Goal: Task Accomplishment & Management: Use online tool/utility

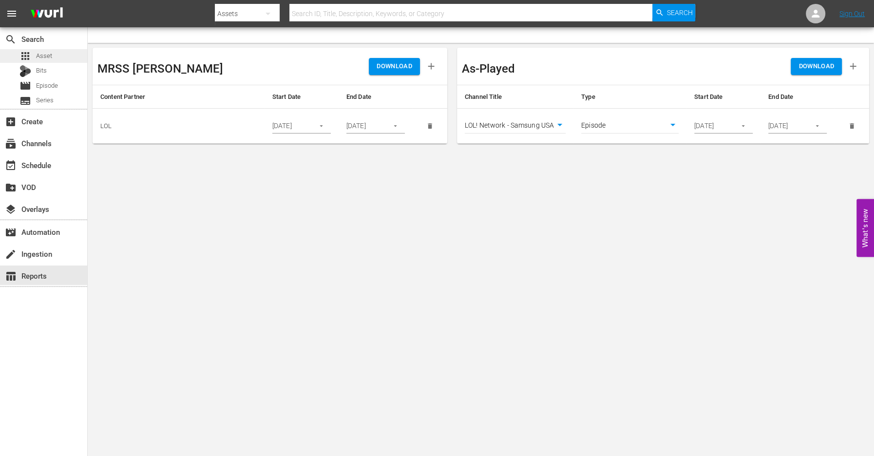
click at [50, 58] on span "Asset" at bounding box center [44, 56] width 16 height 10
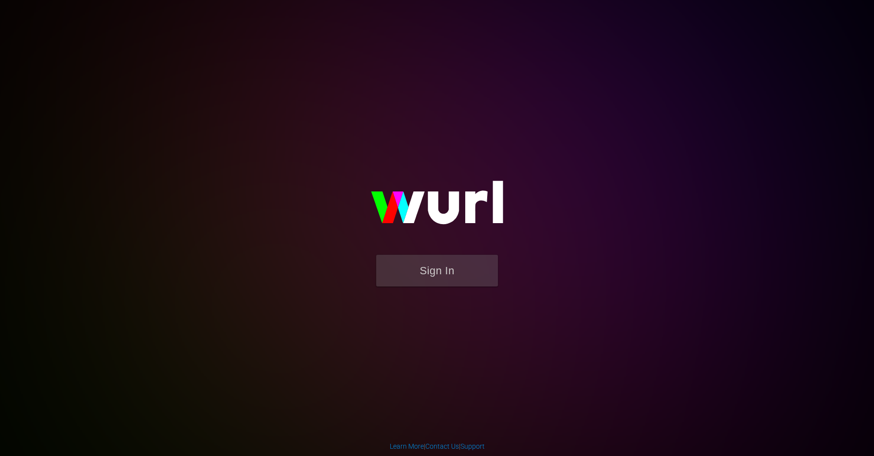
click at [432, 246] on img at bounding box center [437, 207] width 195 height 95
click at [432, 257] on button "Sign In" at bounding box center [437, 271] width 122 height 32
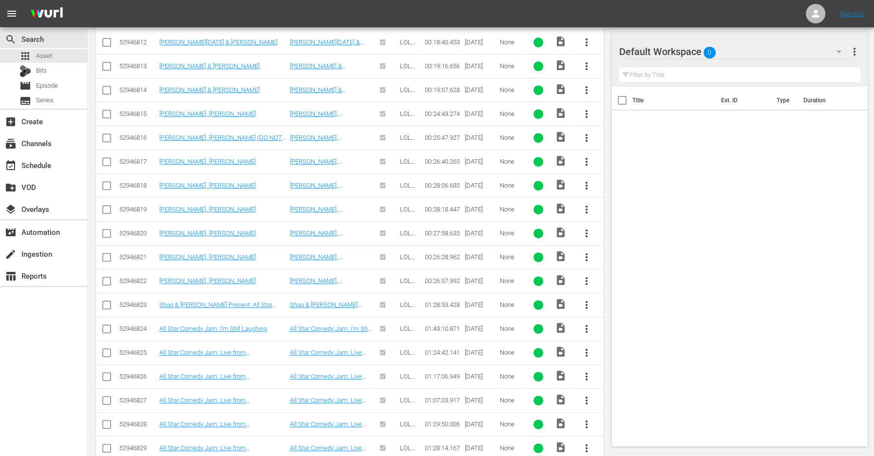
scroll to position [373, 0]
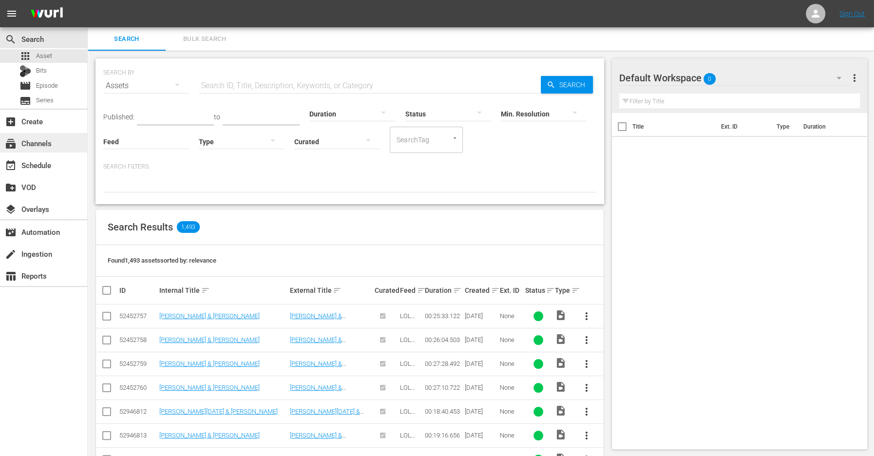
click at [40, 146] on div "subscriptions Channels" at bounding box center [27, 141] width 55 height 9
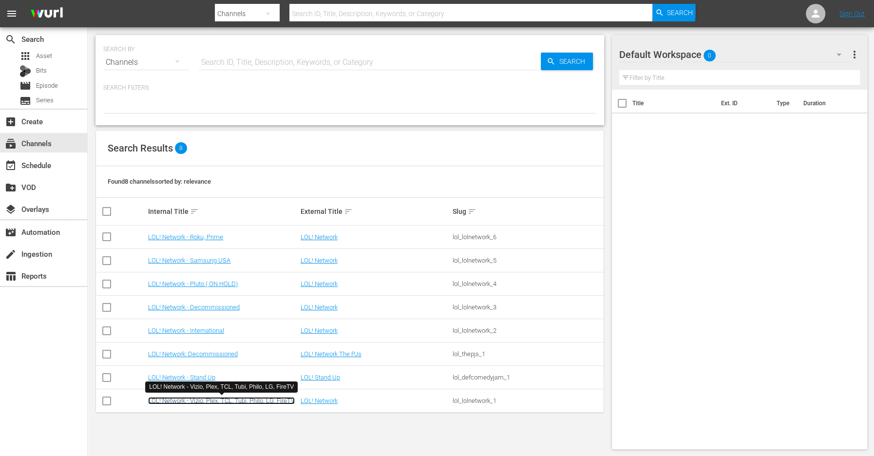
click at [191, 398] on link "LOL! Network - Vizio, Plex, TCL, Tubi, Philo, LG, FireTV" at bounding box center [221, 400] width 147 height 7
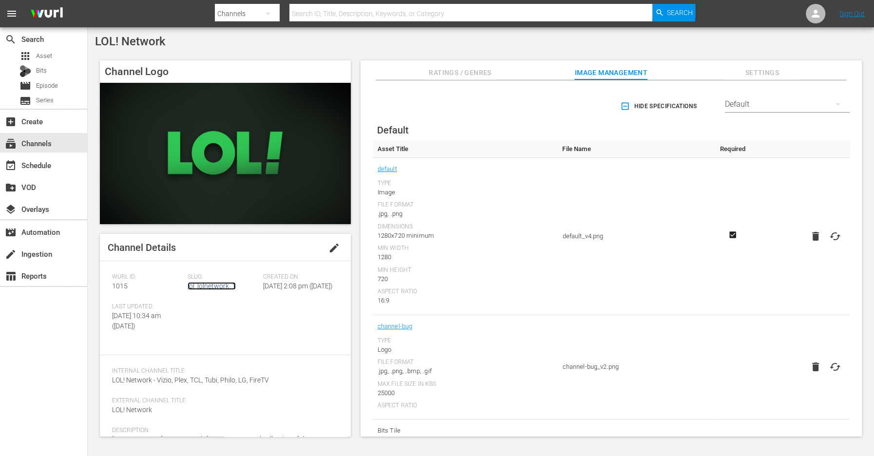
click at [206, 284] on link "lol_lolnetwork_1" at bounding box center [212, 286] width 48 height 8
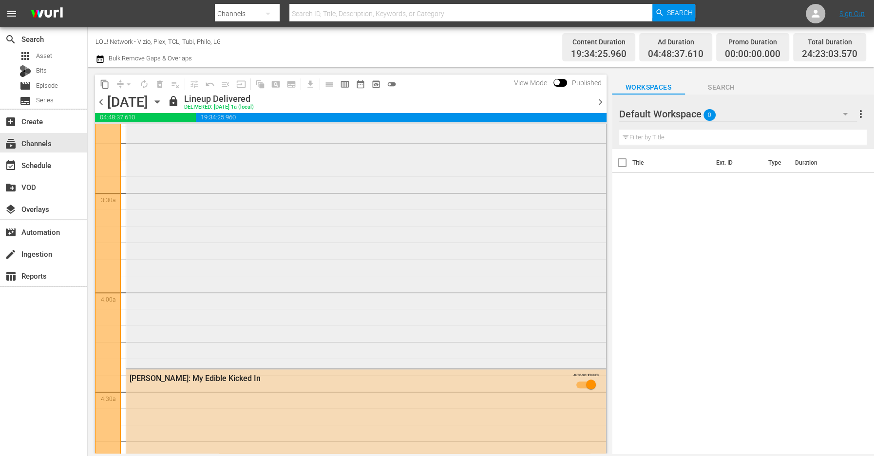
scroll to position [632, 0]
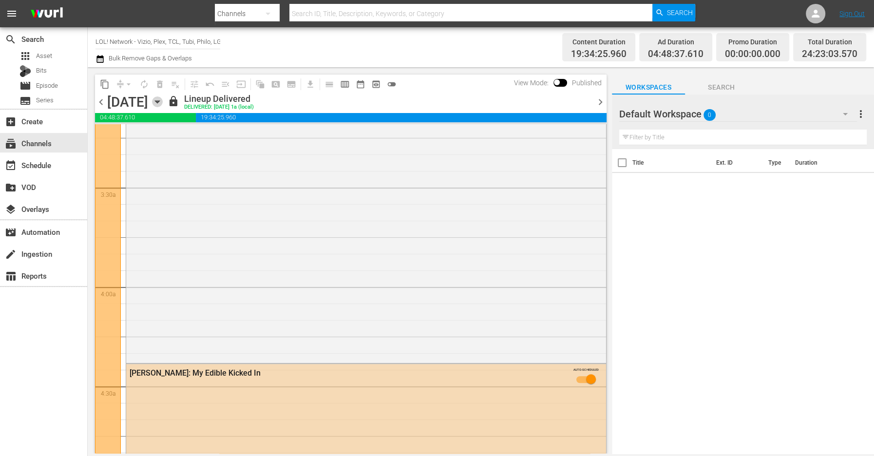
click at [163, 97] on icon "button" at bounding box center [157, 101] width 11 height 11
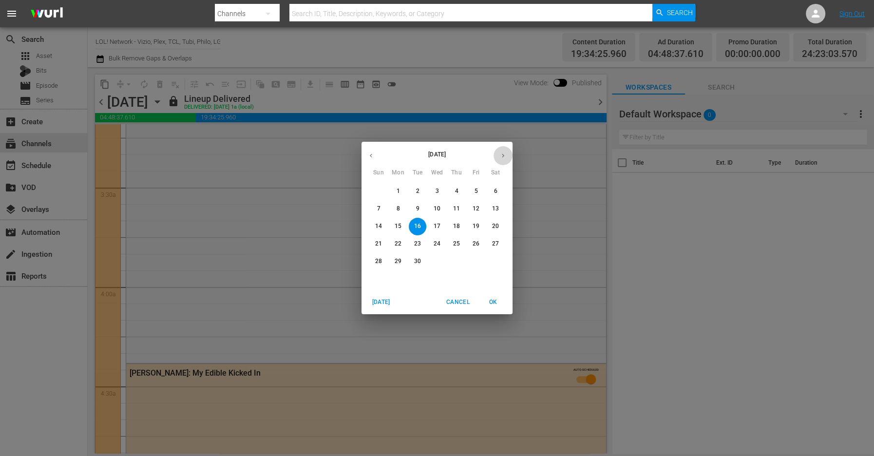
click at [504, 156] on icon "button" at bounding box center [502, 155] width 7 height 7
click at [428, 228] on span "15" at bounding box center [437, 226] width 18 height 8
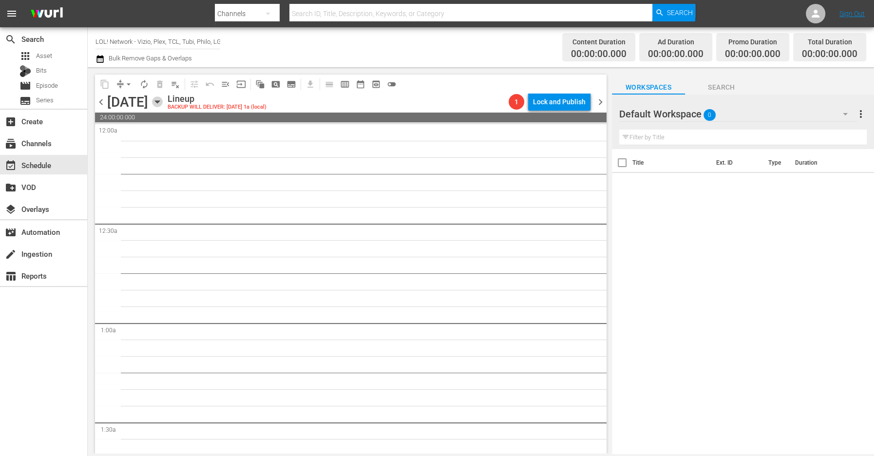
click at [163, 99] on icon "button" at bounding box center [157, 101] width 11 height 11
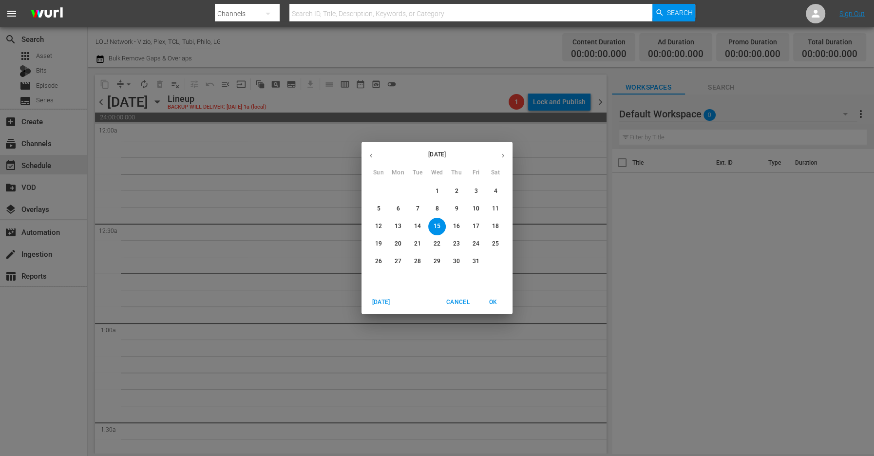
click at [435, 192] on span "1" at bounding box center [437, 191] width 18 height 8
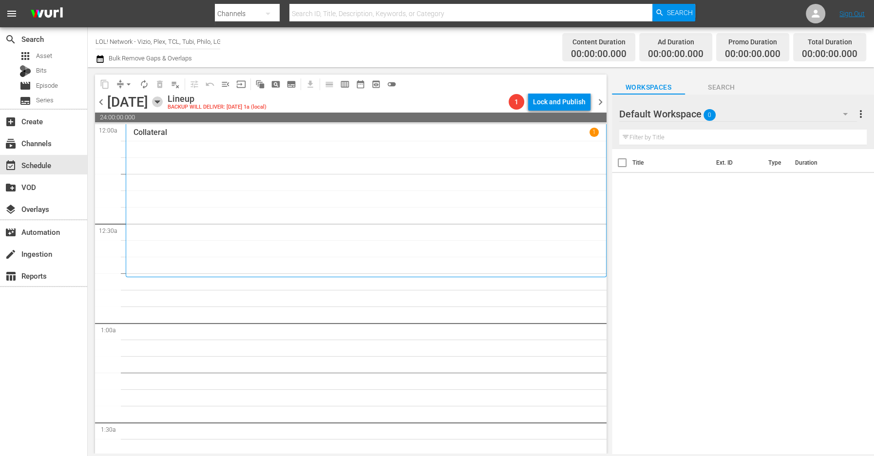
click at [163, 103] on icon "button" at bounding box center [157, 101] width 11 height 11
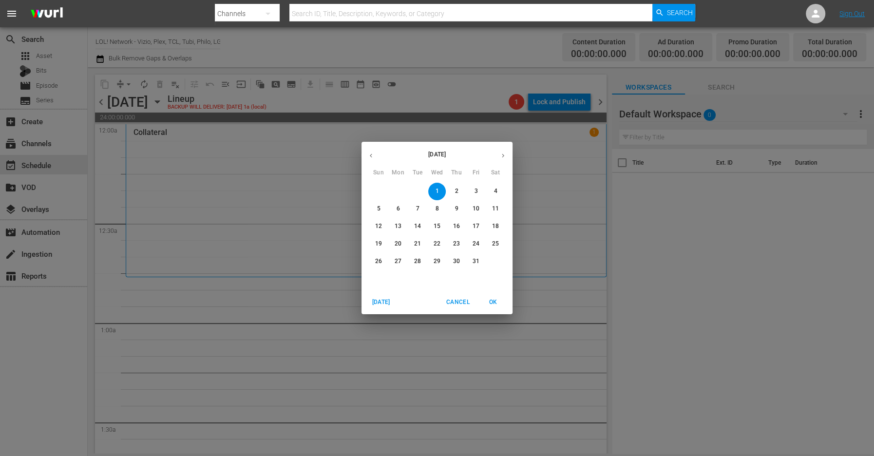
click at [494, 188] on p "4" at bounding box center [495, 191] width 3 height 8
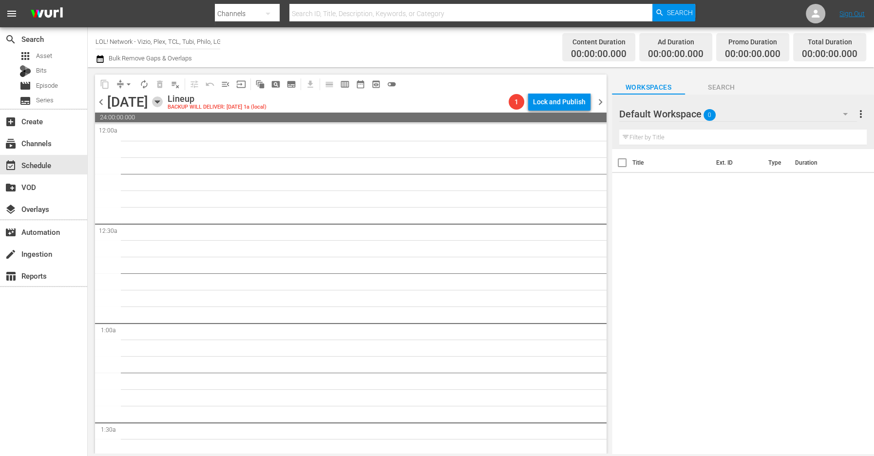
click at [163, 102] on icon "button" at bounding box center [157, 101] width 11 height 11
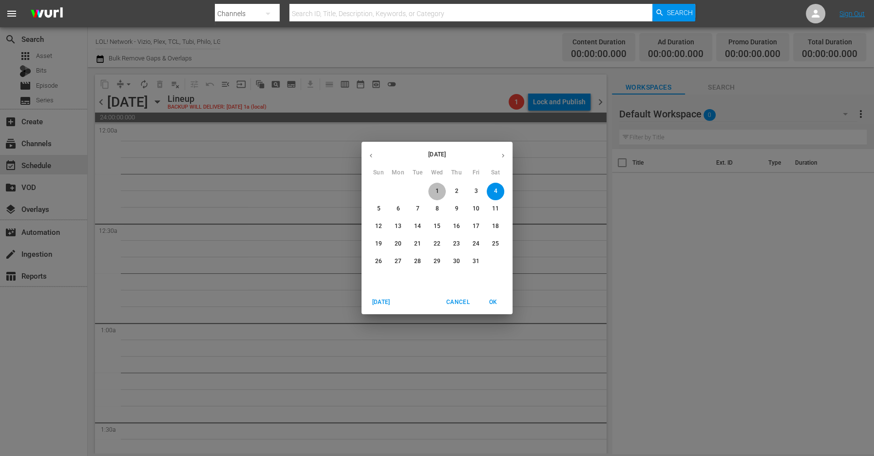
click at [438, 193] on span "1" at bounding box center [437, 191] width 18 height 8
